Goal: Check status: Check status

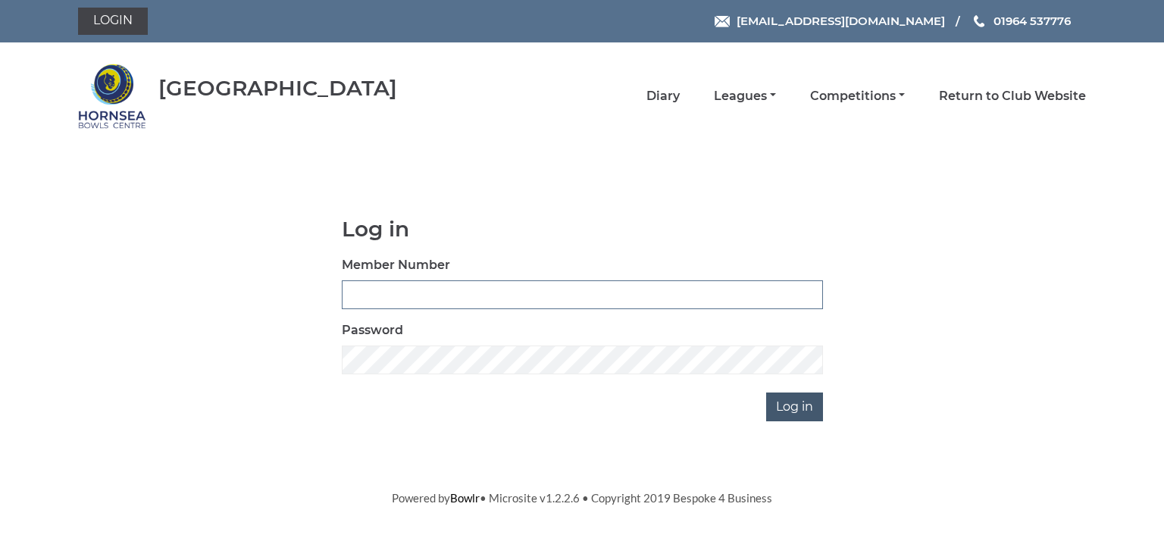
type input "0713"
click at [786, 396] on input "Log in" at bounding box center [794, 407] width 57 height 29
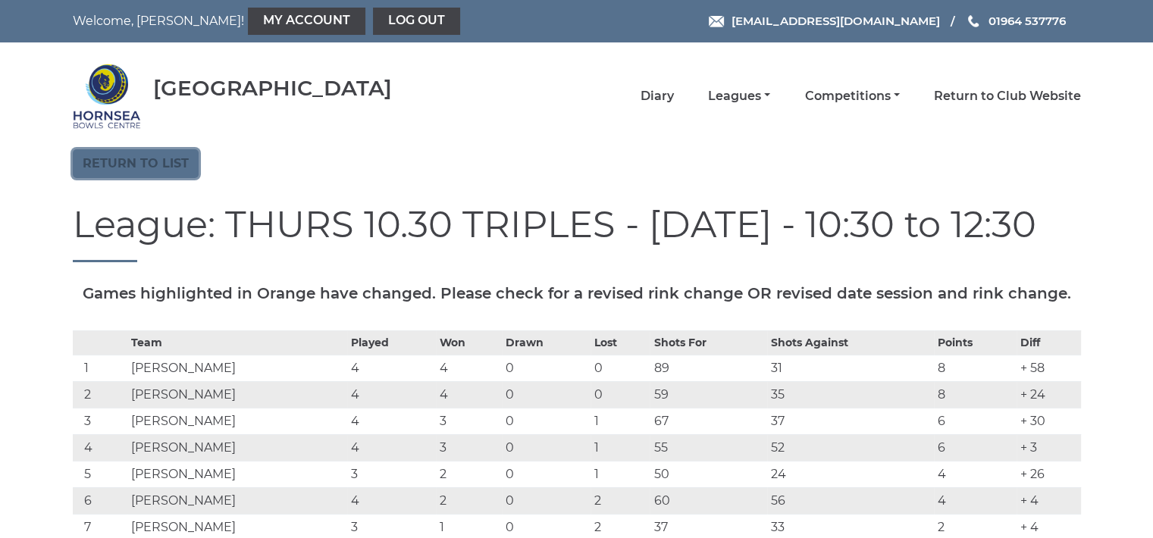
click at [173, 159] on link "Return to list" at bounding box center [136, 163] width 126 height 29
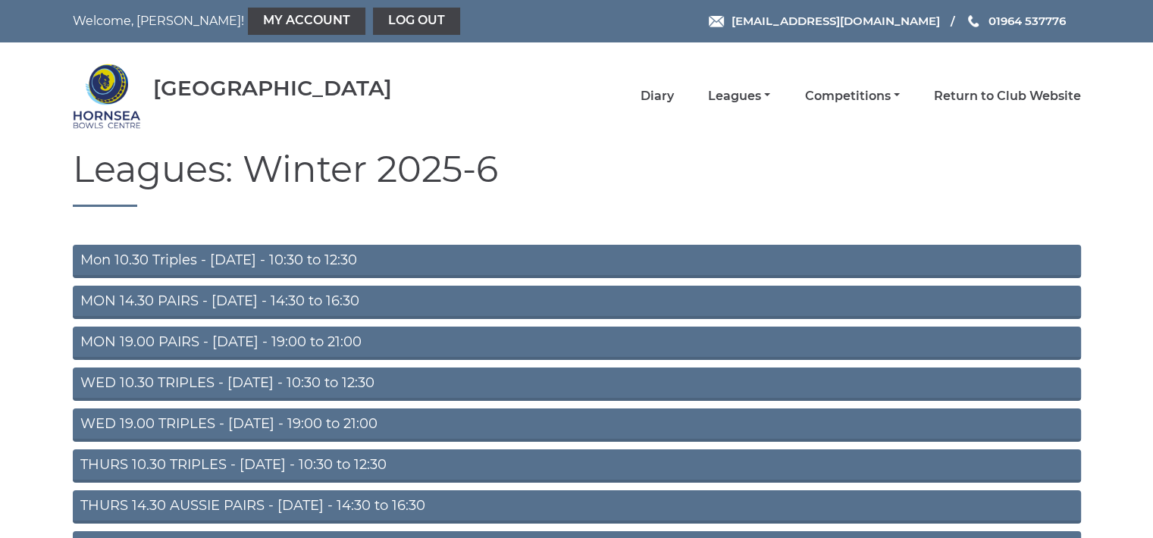
click at [240, 258] on link "Mon 10.30 Triples - Monday - 10:30 to 12:30" at bounding box center [577, 261] width 1008 height 33
